Goal: Information Seeking & Learning: Learn about a topic

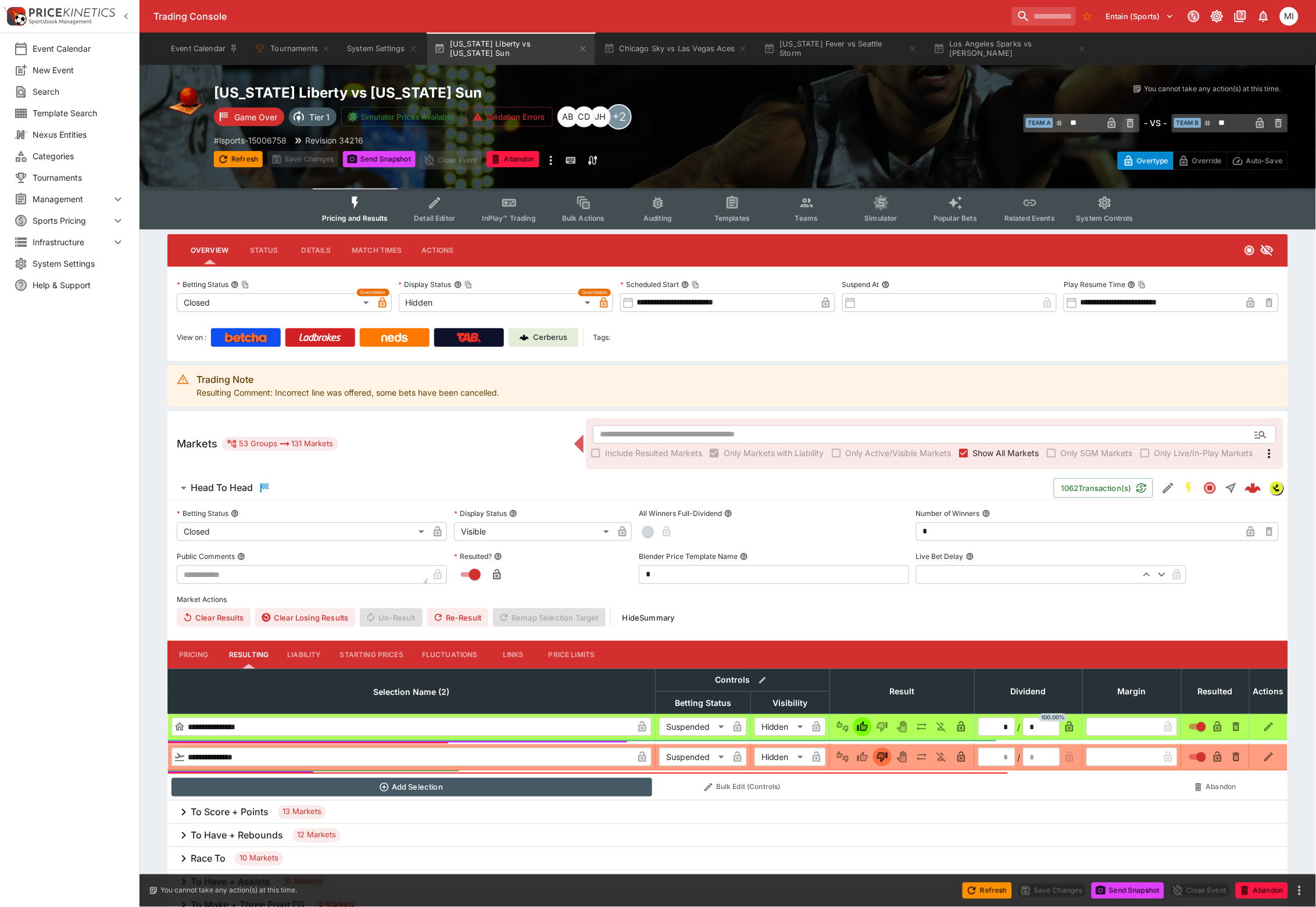
click at [991, 454] on span "Show All Markets" at bounding box center [1006, 453] width 67 height 12
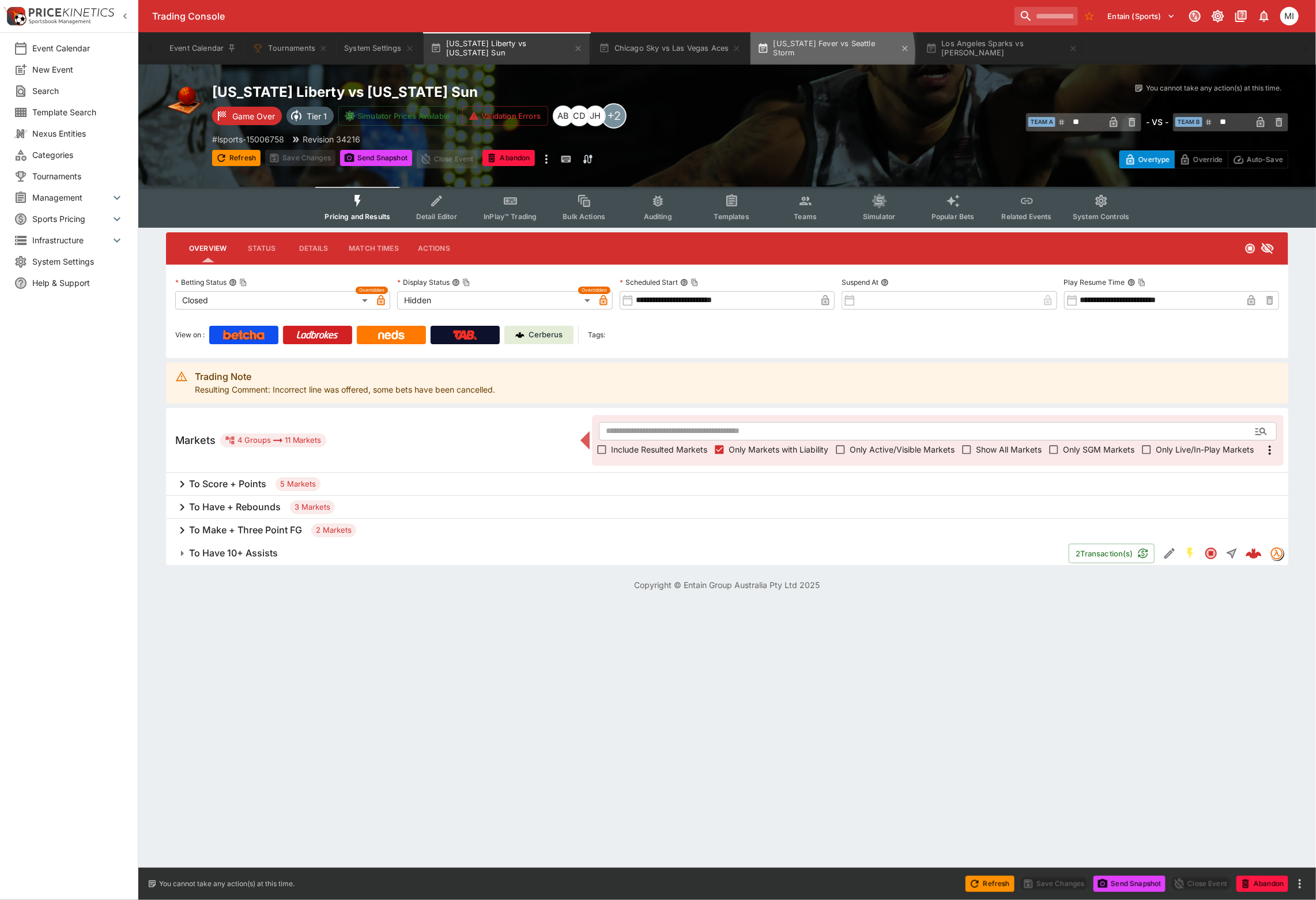
click at [832, 52] on button "[US_STATE] Fever vs Seattle Storm" at bounding box center [834, 49] width 166 height 33
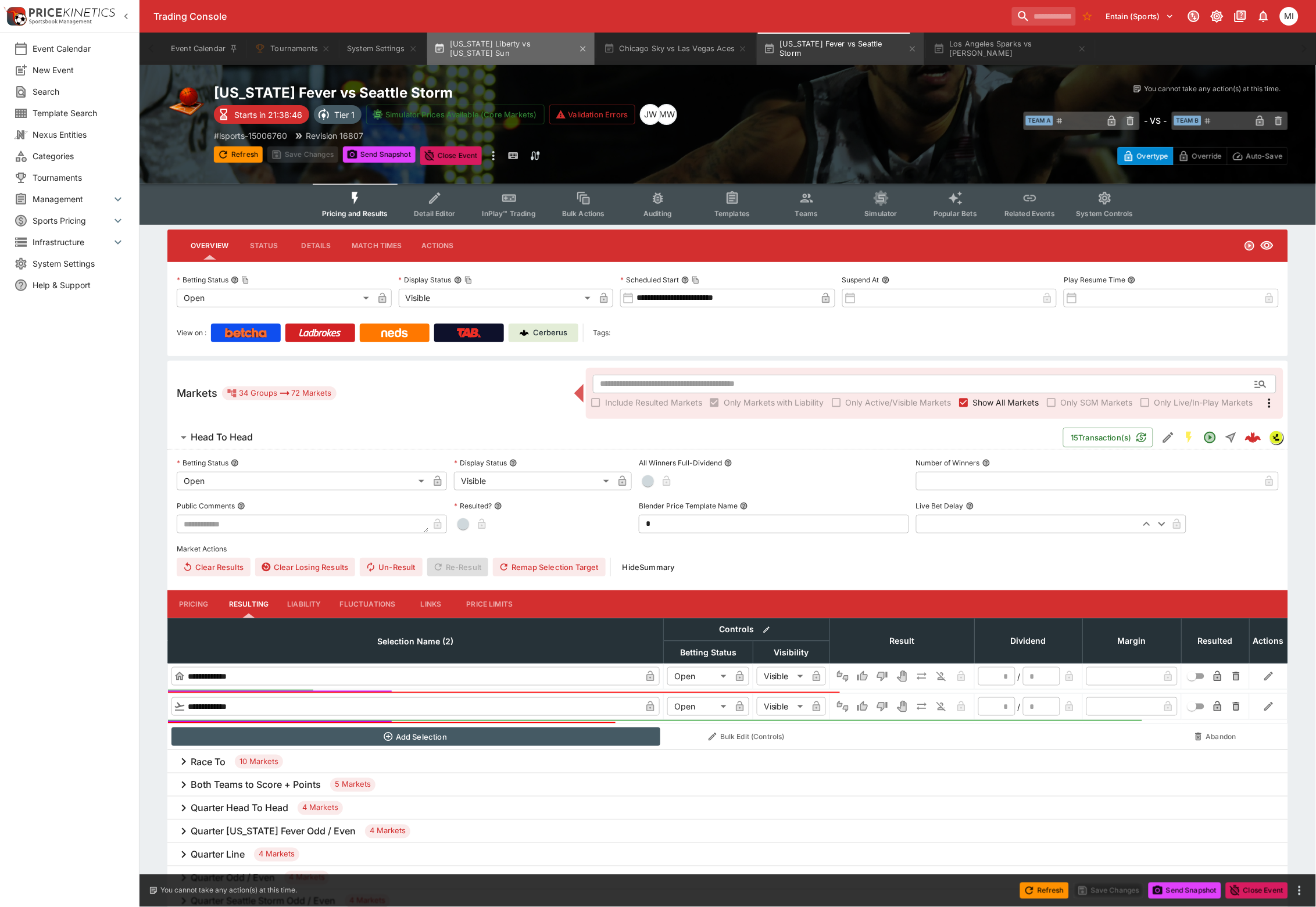
click at [510, 53] on button "[US_STATE] Liberty vs [US_STATE] Sun" at bounding box center [511, 49] width 168 height 33
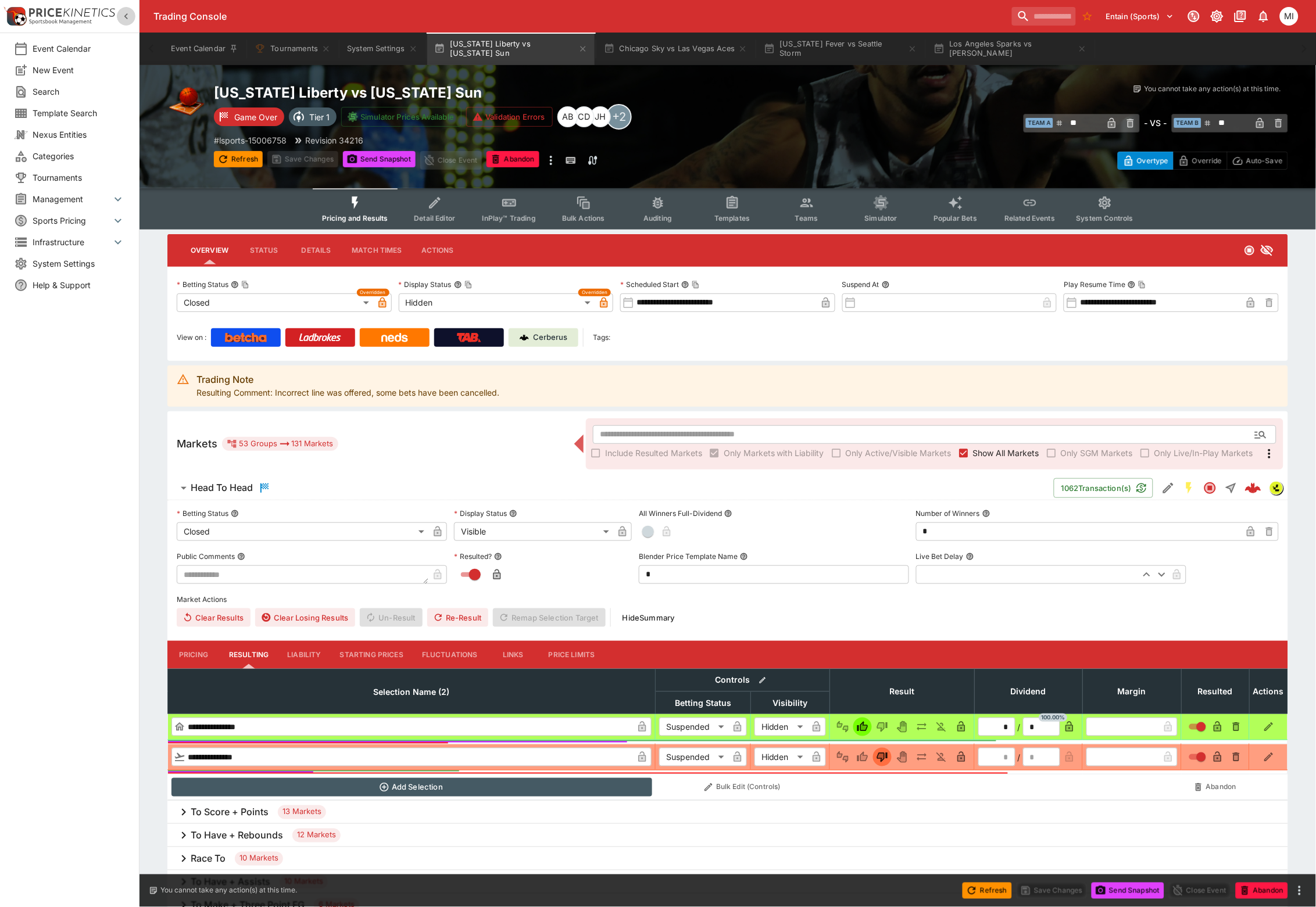
click at [126, 18] on icon "button" at bounding box center [126, 16] width 12 height 12
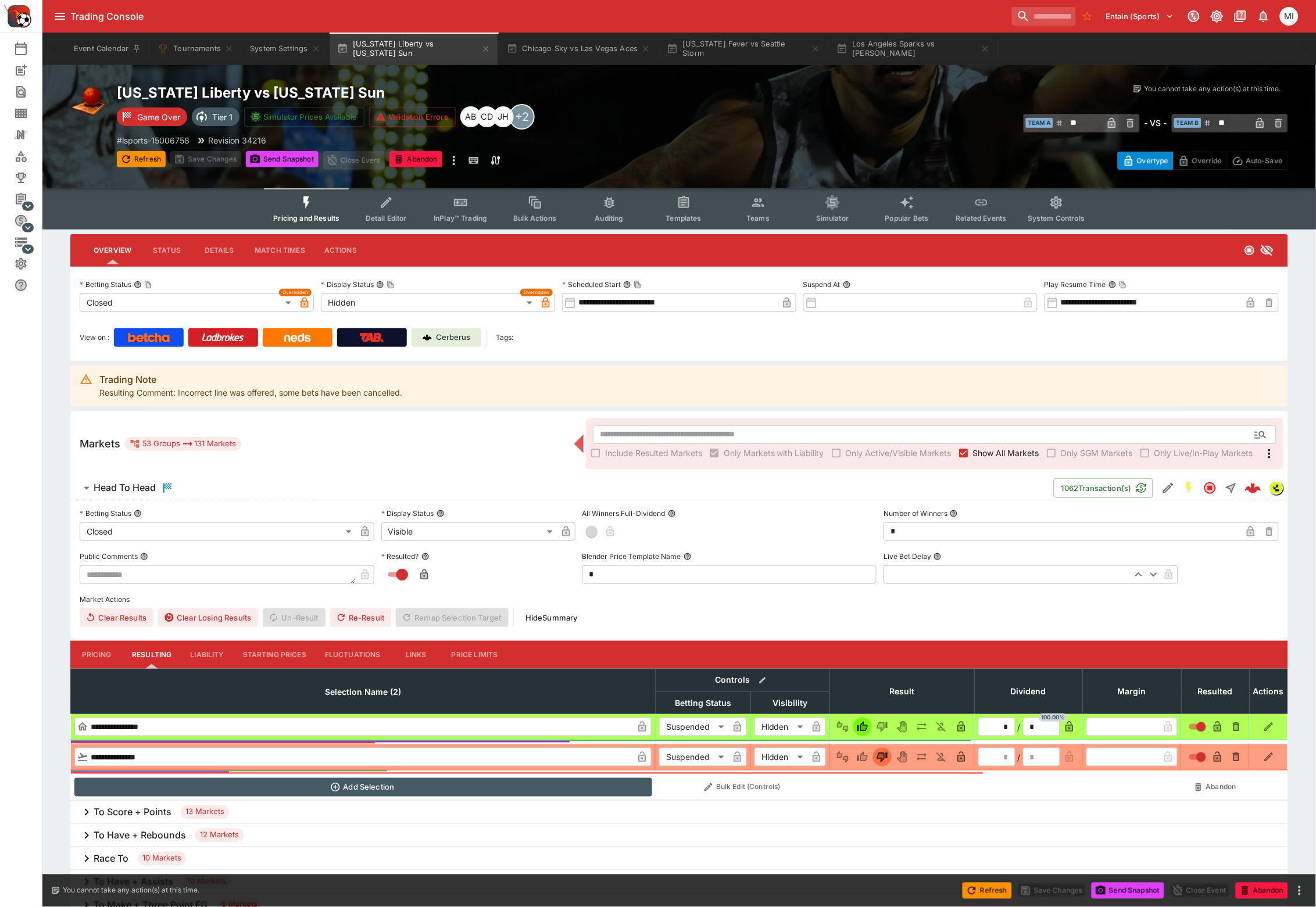
click at [995, 455] on span "Show All Markets" at bounding box center [1006, 453] width 67 height 12
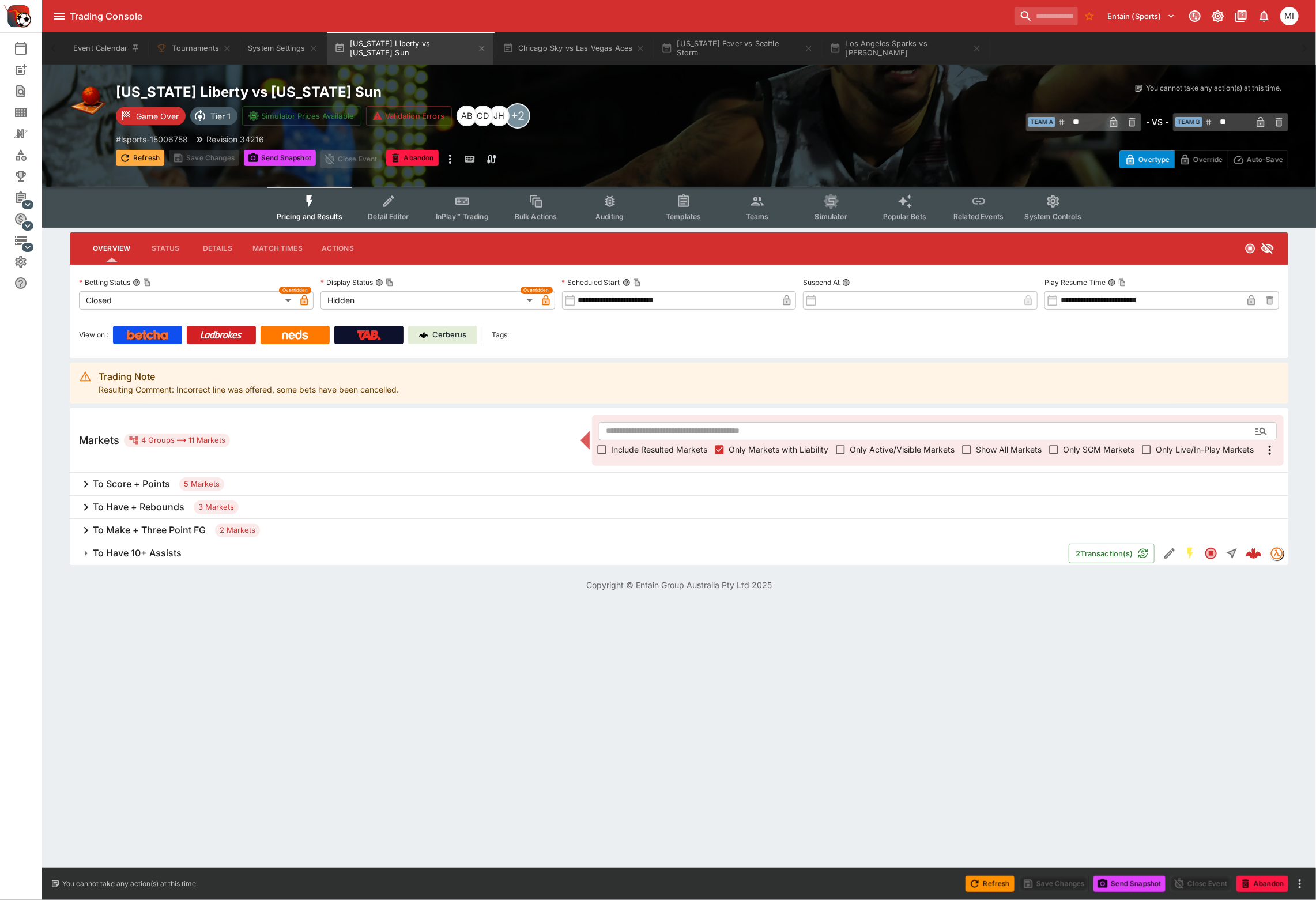
click at [137, 155] on button "Refresh" at bounding box center [139, 158] width 48 height 16
click at [161, 549] on h6 "To Have 10+ Assists" at bounding box center [137, 553] width 89 height 12
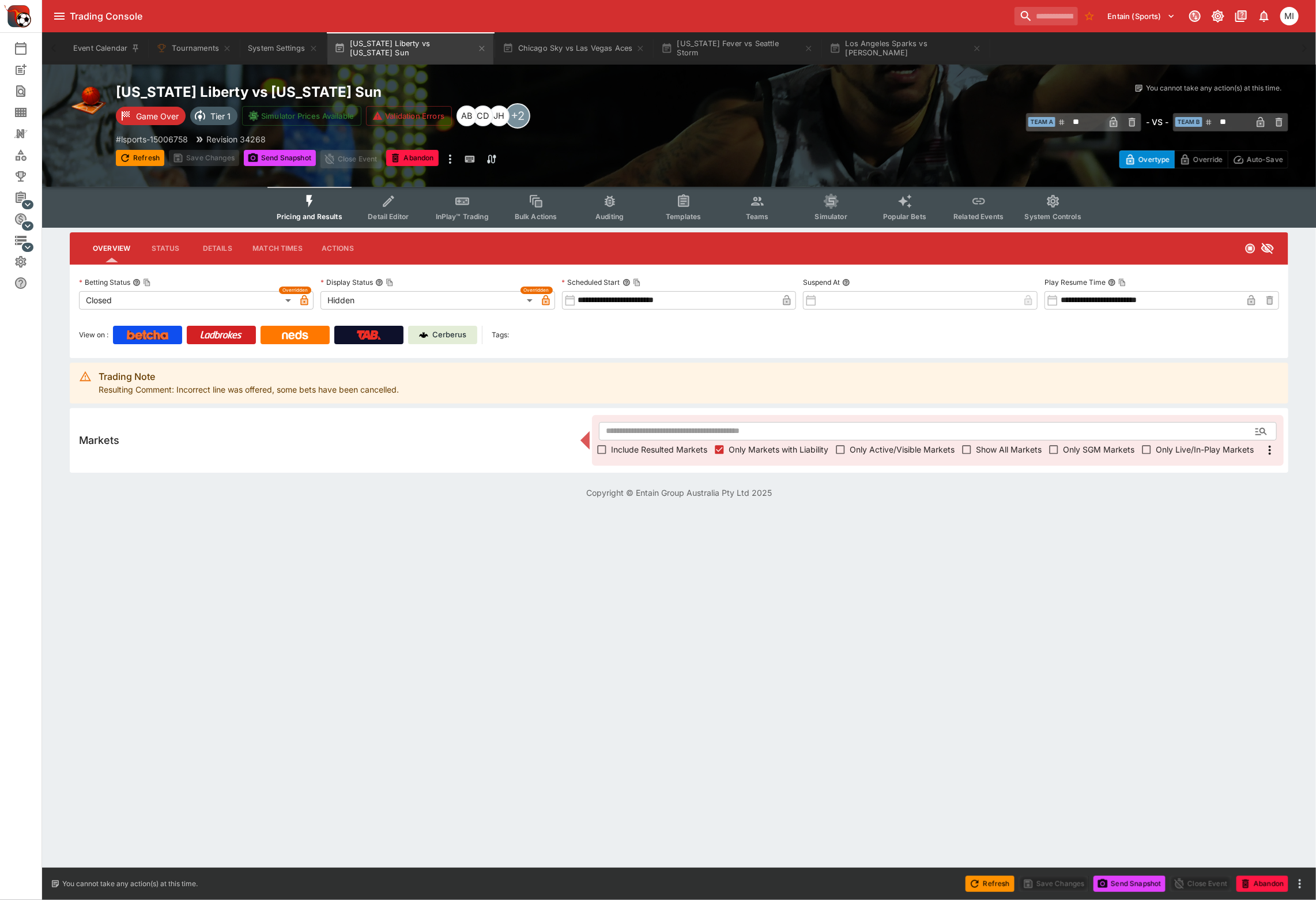
click at [986, 449] on span "Show All Markets" at bounding box center [1009, 449] width 66 height 12
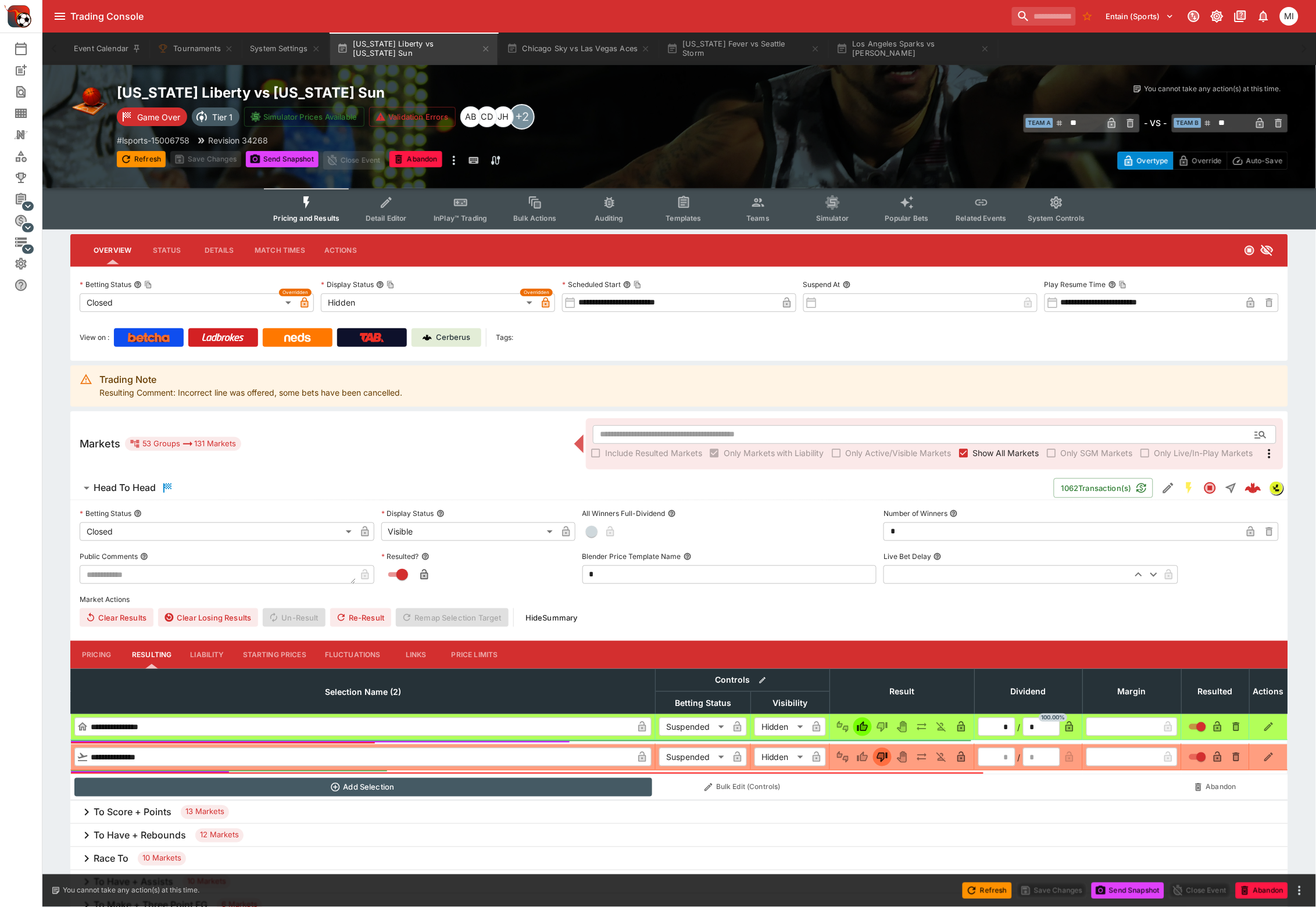
click at [998, 453] on span "Show All Markets" at bounding box center [1006, 453] width 67 height 12
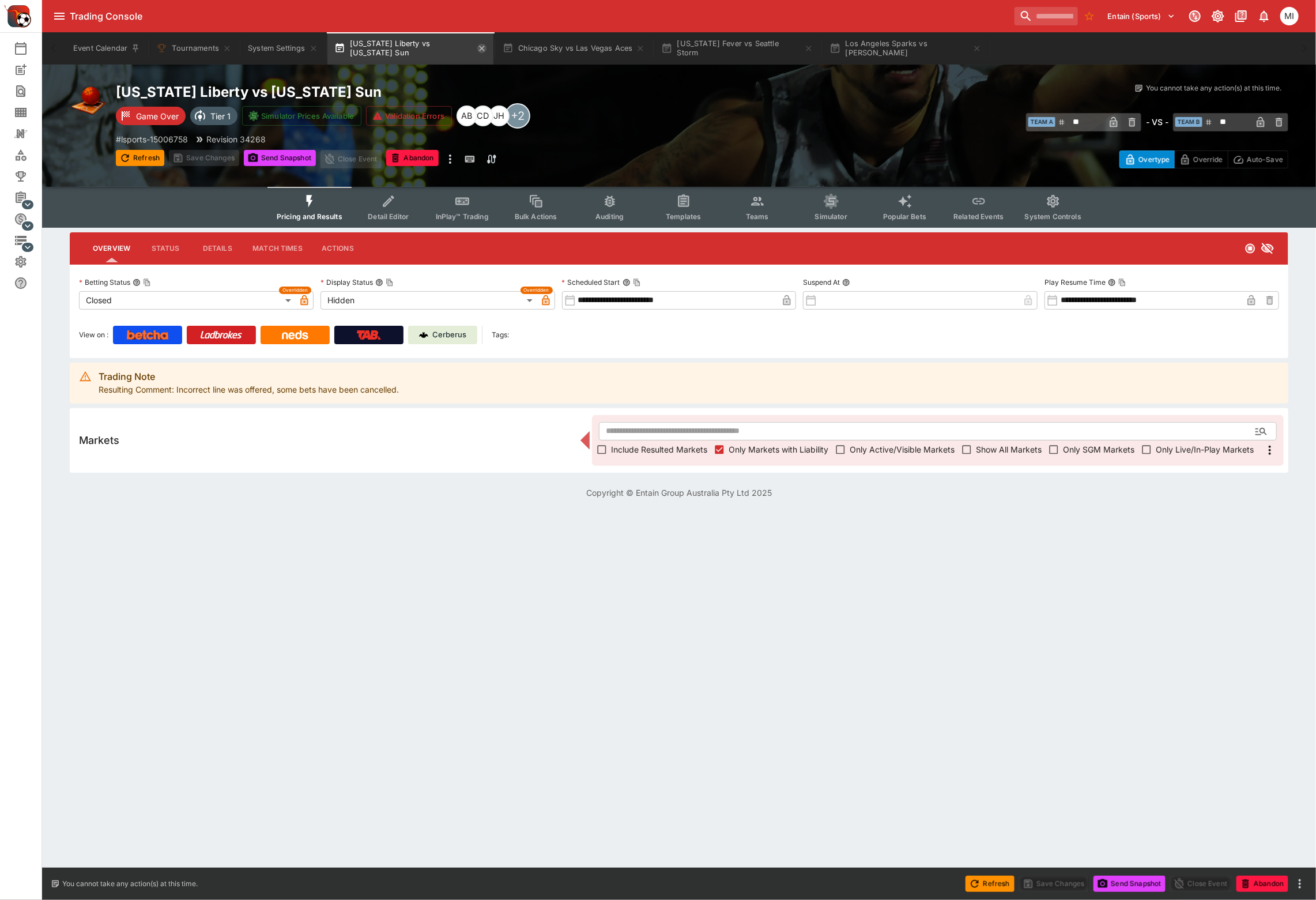
click at [482, 47] on icon "button" at bounding box center [482, 48] width 9 height 9
